Goal: Find specific page/section: Find specific page/section

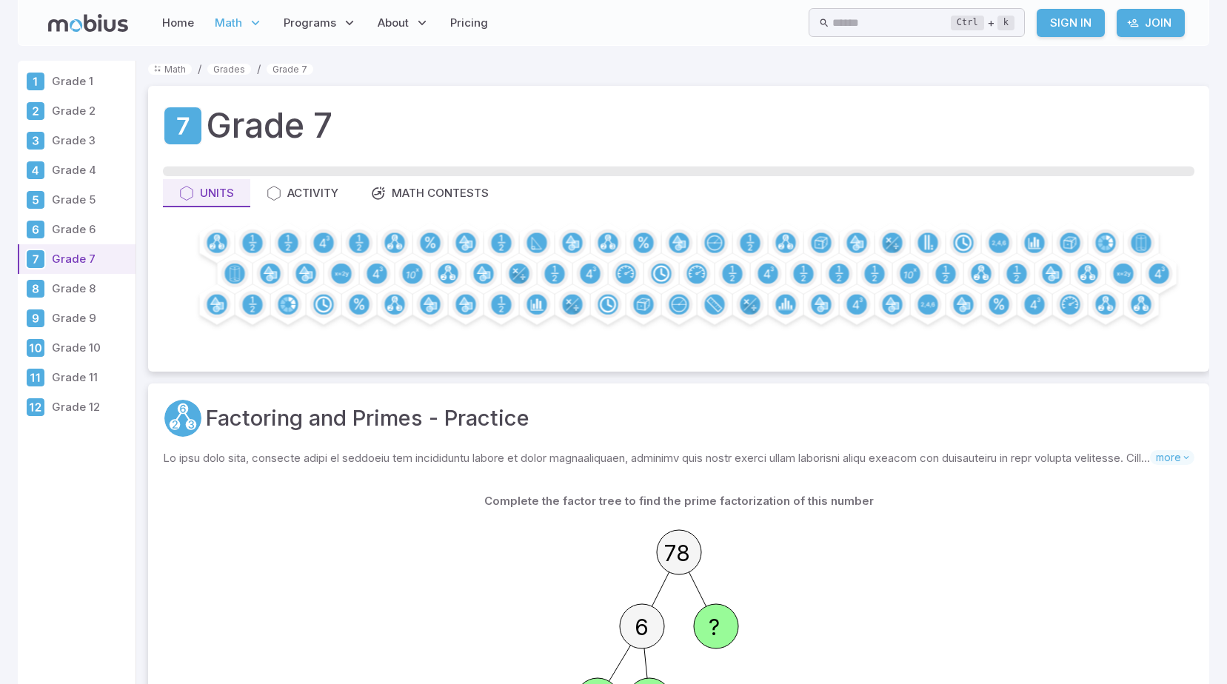
click at [81, 264] on p "Grade 7" at bounding box center [91, 259] width 78 height 16
click at [83, 258] on p "Grade 7" at bounding box center [91, 259] width 78 height 16
click at [221, 197] on div "Units" at bounding box center [206, 193] width 55 height 16
click at [222, 194] on div "Units" at bounding box center [206, 193] width 55 height 16
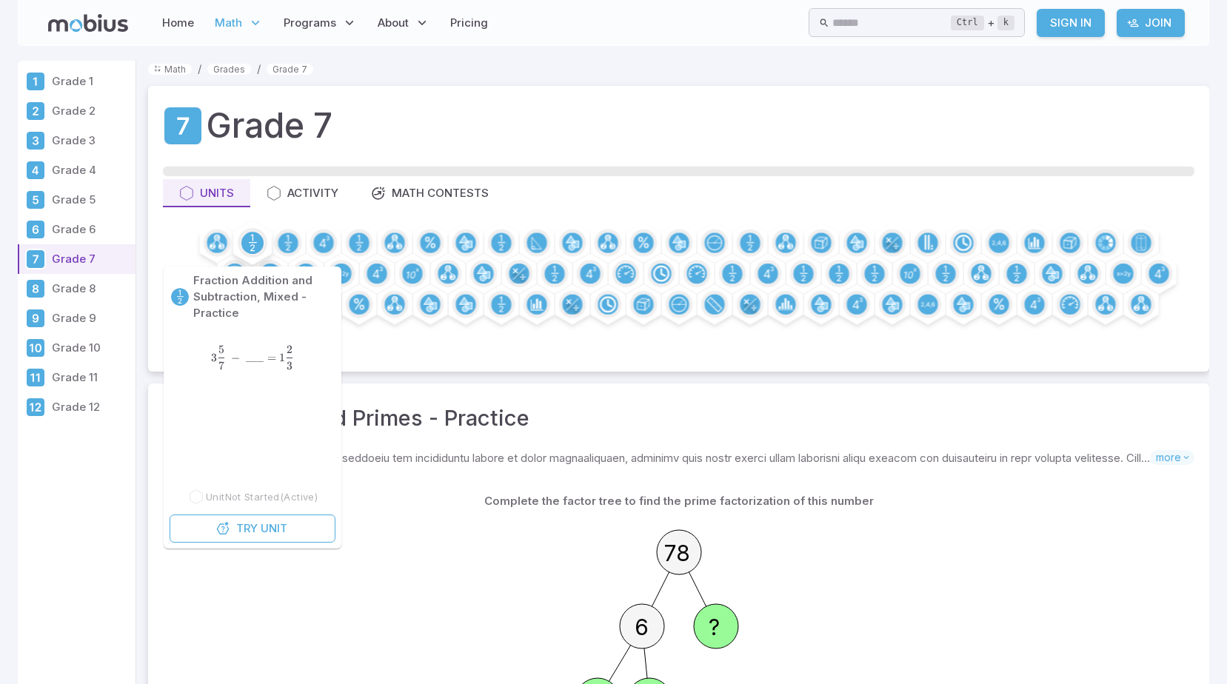
click at [253, 239] on icon at bounding box center [252, 243] width 4 height 17
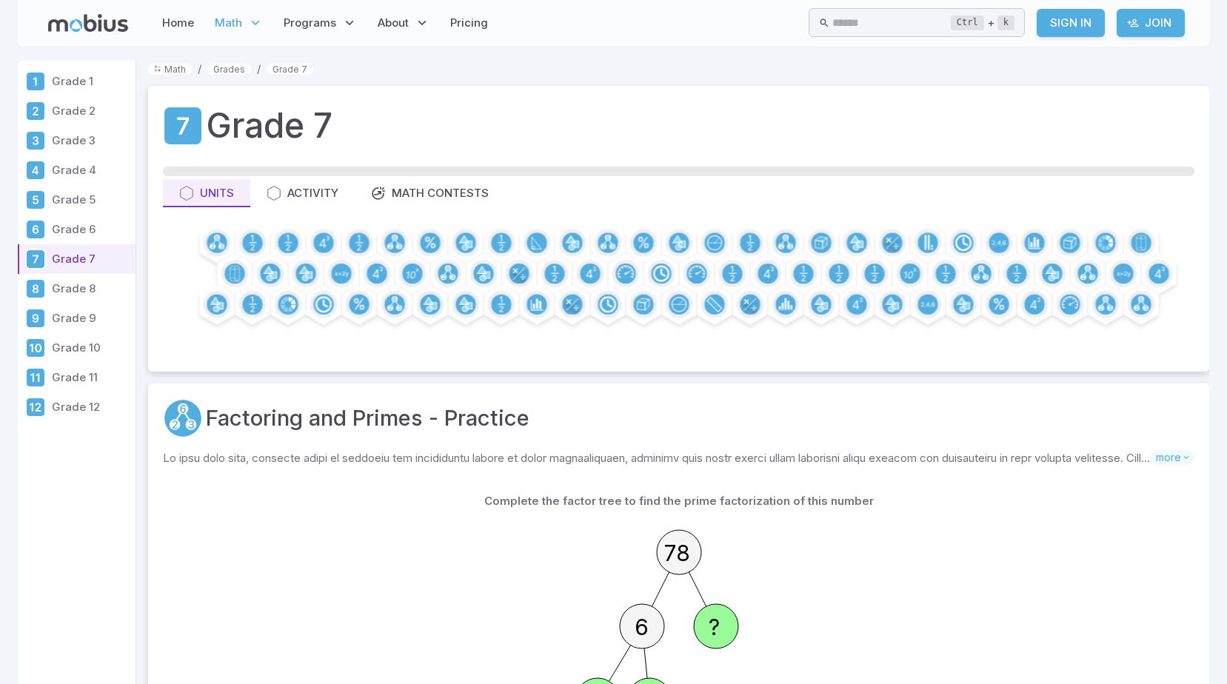
click at [66, 351] on p "Grade 10" at bounding box center [91, 348] width 78 height 16
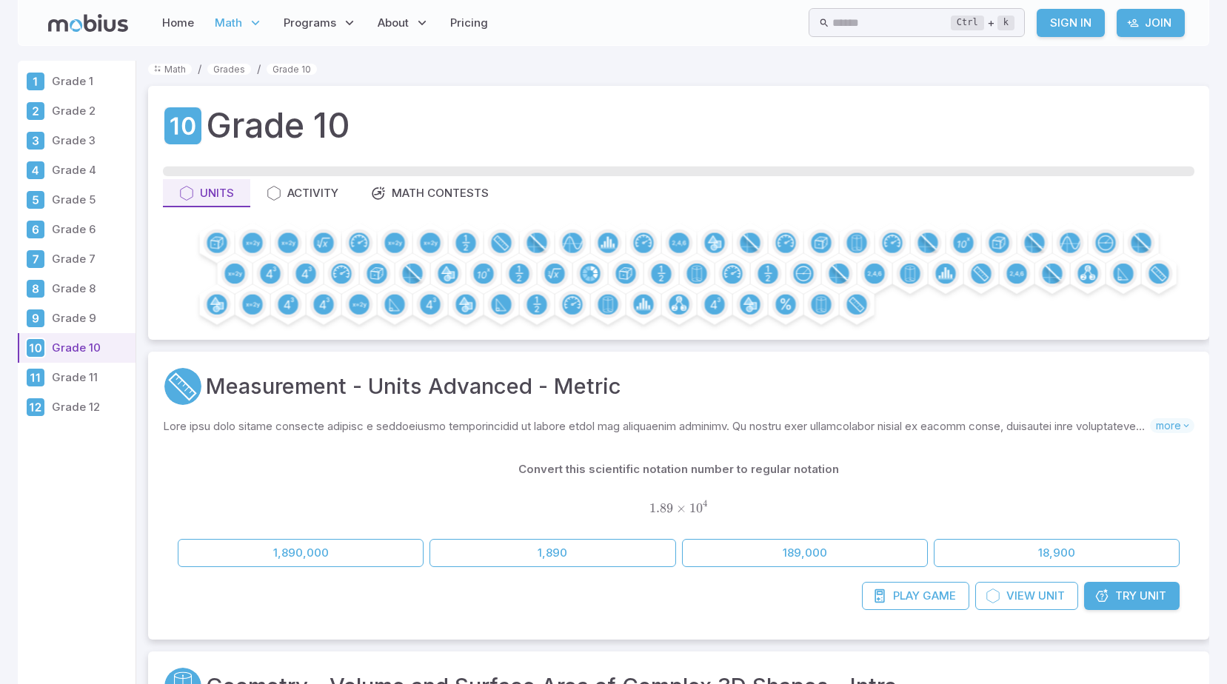
click at [66, 351] on p "Grade 10" at bounding box center [91, 348] width 78 height 16
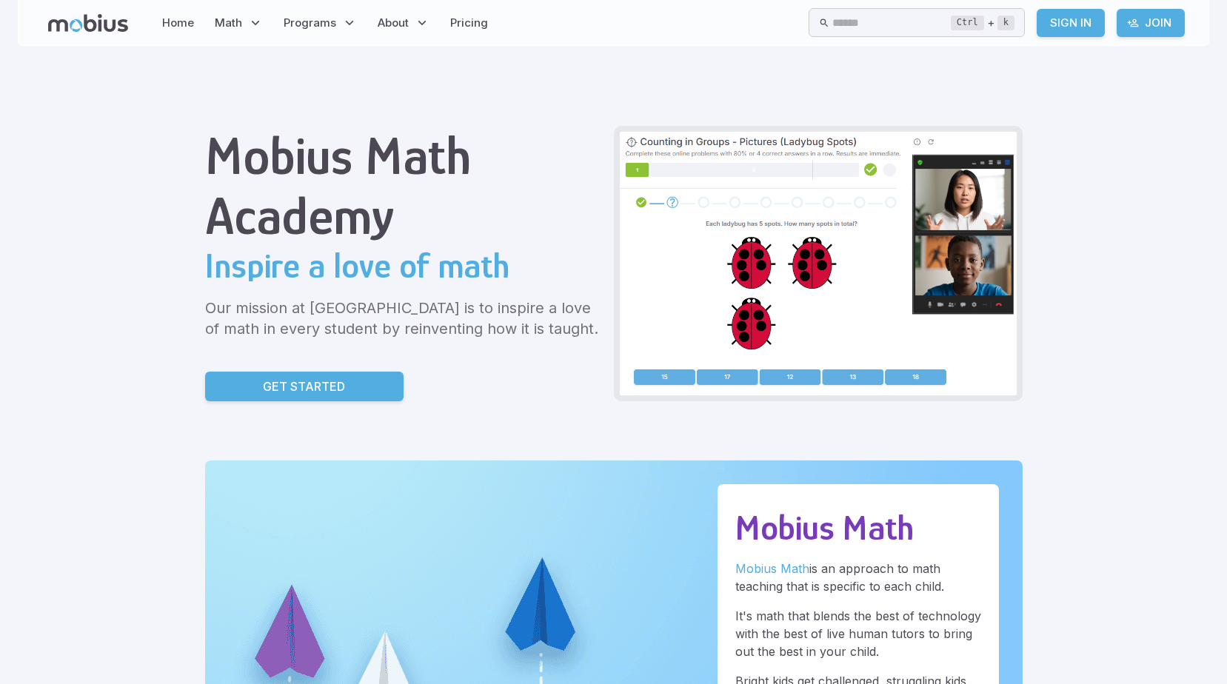
click at [174, 21] on link "Home" at bounding box center [178, 23] width 41 height 34
